Goal: Information Seeking & Learning: Understand process/instructions

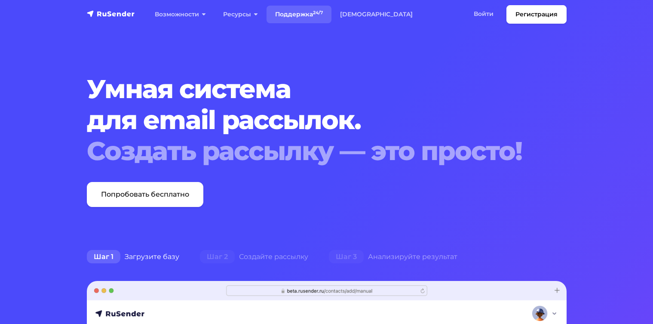
click at [278, 10] on link "Поддержка 24/7" at bounding box center [298, 15] width 65 height 18
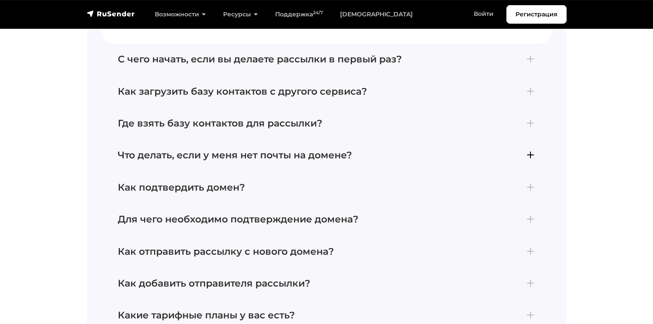
scroll to position [1337, 0]
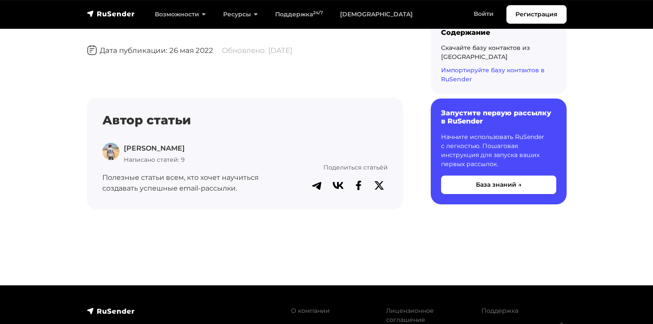
scroll to position [2095, 0]
